Goal: Find contact information: Find contact information

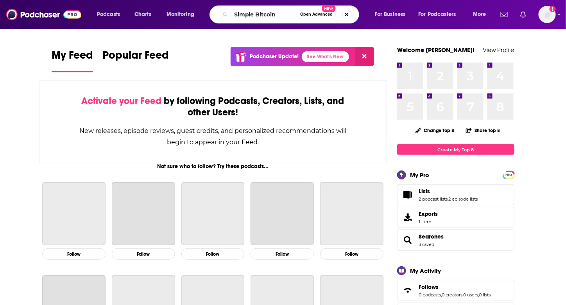
type input "Simple Bitcoin"
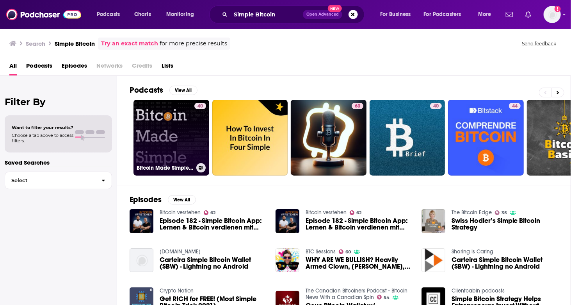
click at [193, 126] on link "40 Bitcoin Made Simple Podcast" at bounding box center [172, 138] width 76 height 76
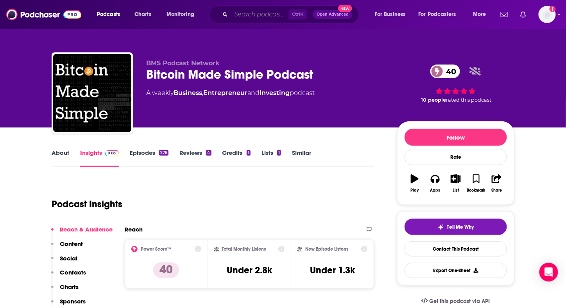
click at [248, 13] on input "Search podcasts, credits, & more..." at bounding box center [259, 14] width 57 height 12
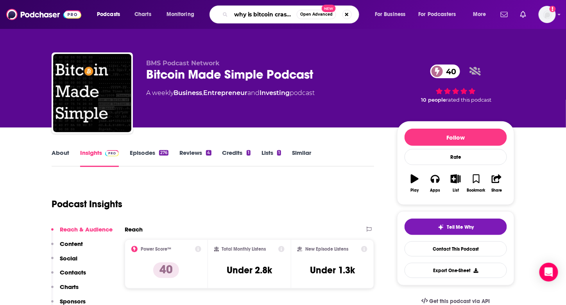
scroll to position [0, 7]
type input "why is bitcoin crashing"
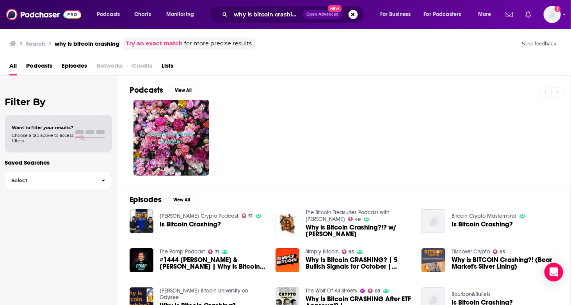
click at [338, 263] on span "Why Is Bitcoin CRASHING? | 5 Bullish Signals for October | Simply Originals" at bounding box center [359, 262] width 107 height 13
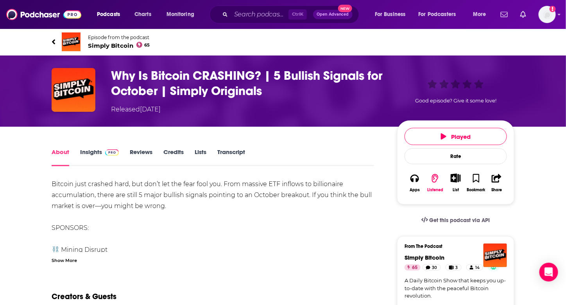
click at [105, 43] on span "Simply Bitcoin 65" at bounding box center [119, 45] width 62 height 7
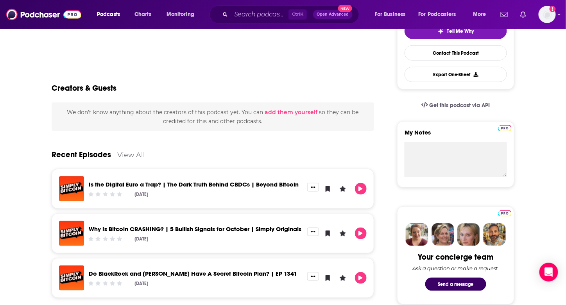
scroll to position [39, 0]
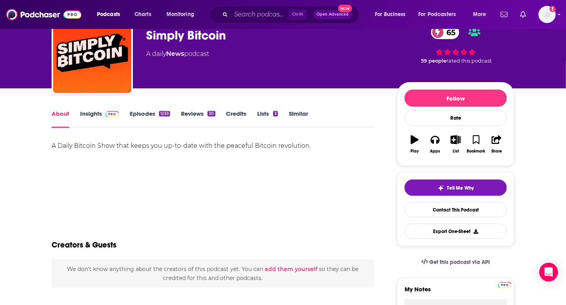
click at [87, 112] on link "Insights" at bounding box center [99, 119] width 39 height 18
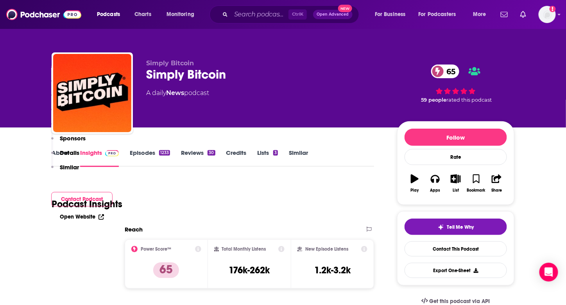
scroll to position [156, 0]
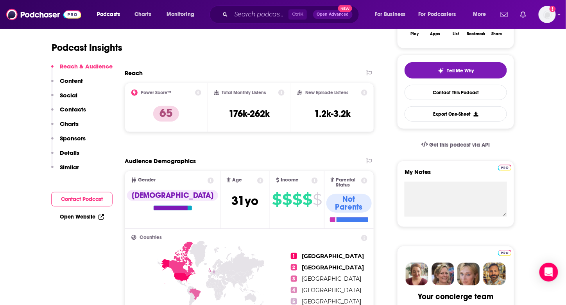
click at [72, 108] on p "Contacts" at bounding box center [73, 108] width 26 height 7
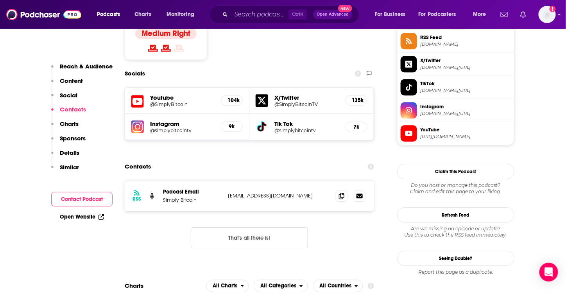
scroll to position [659, 0]
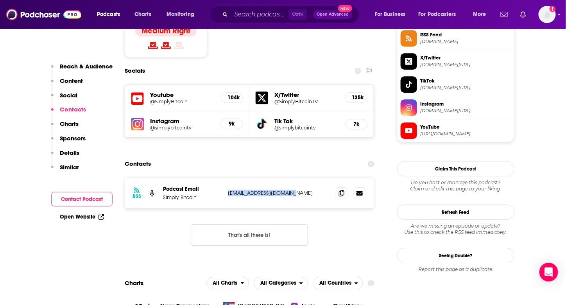
drag, startPoint x: 296, startPoint y: 145, endPoint x: 226, endPoint y: 145, distance: 70.7
click at [226, 178] on div "RSS Podcast Email Simply Bitcoin [EMAIL_ADDRESS][DOMAIN_NAME] [EMAIL_ADDRESS][D…" at bounding box center [249, 193] width 249 height 30
copy p "[EMAIL_ADDRESS][DOMAIN_NAME]"
